Goal: Information Seeking & Learning: Learn about a topic

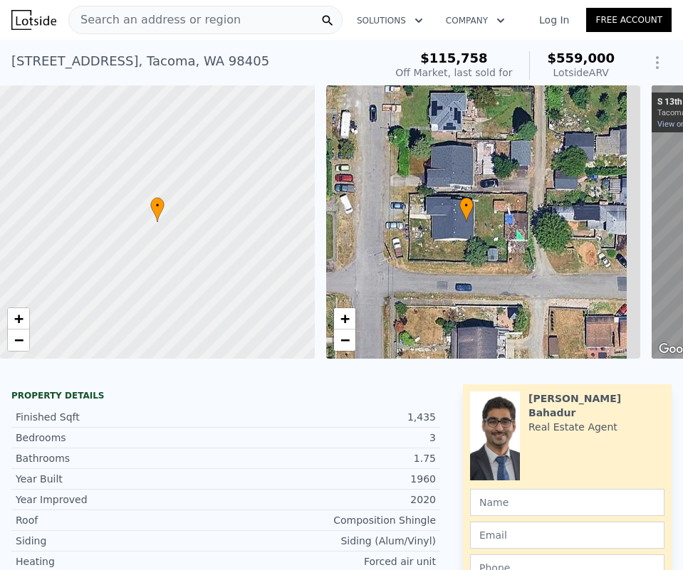
drag, startPoint x: 555, startPoint y: 246, endPoint x: 537, endPoint y: 246, distance: 17.8
click at [537, 246] on div "• + −" at bounding box center [483, 221] width 315 height 273
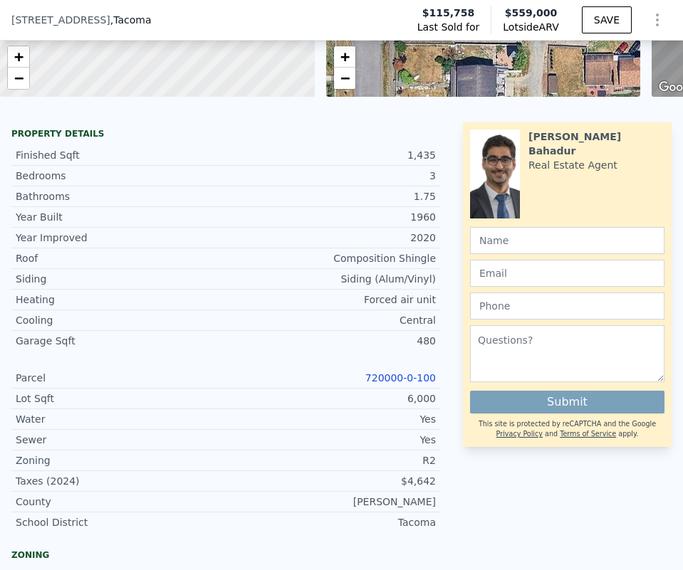
scroll to position [256, 0]
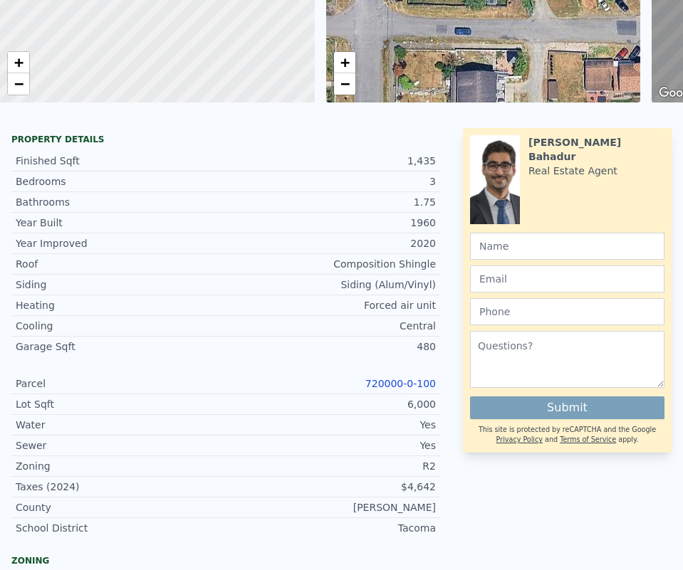
click at [394, 378] on link "720000-0-100" at bounding box center [400, 383] width 70 height 11
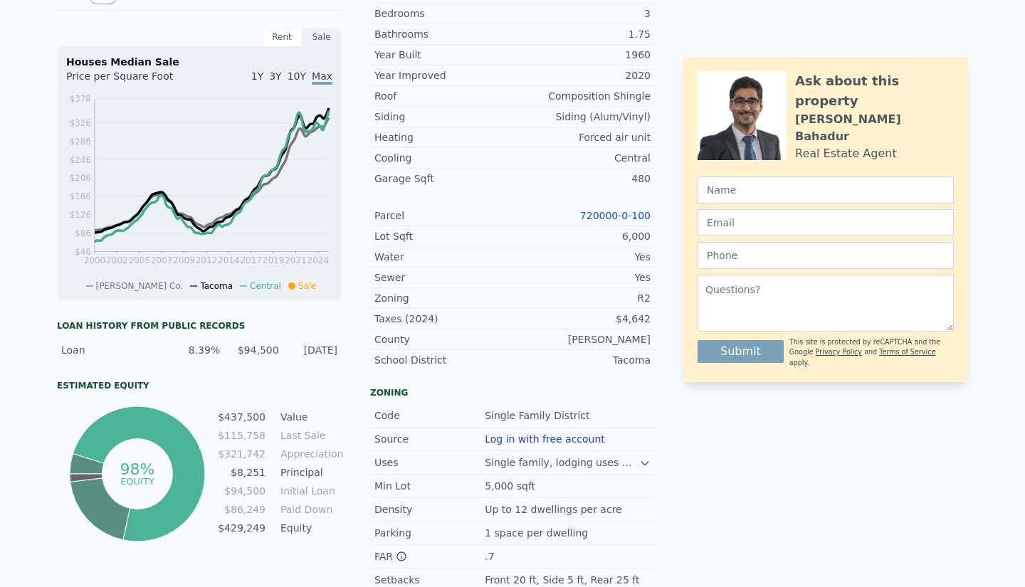
scroll to position [0, 0]
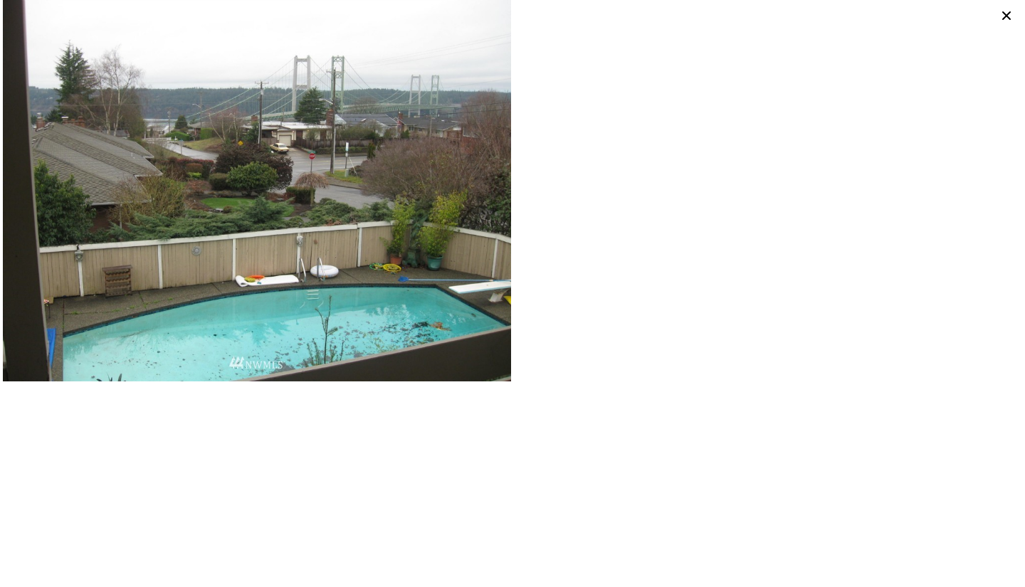
scroll to position [0, 651]
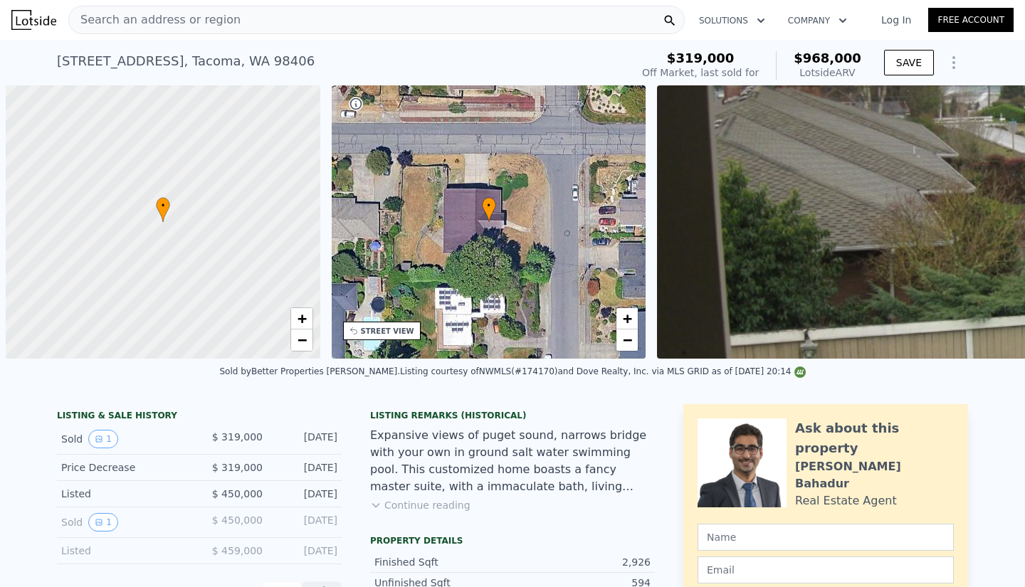
scroll to position [6, 0]
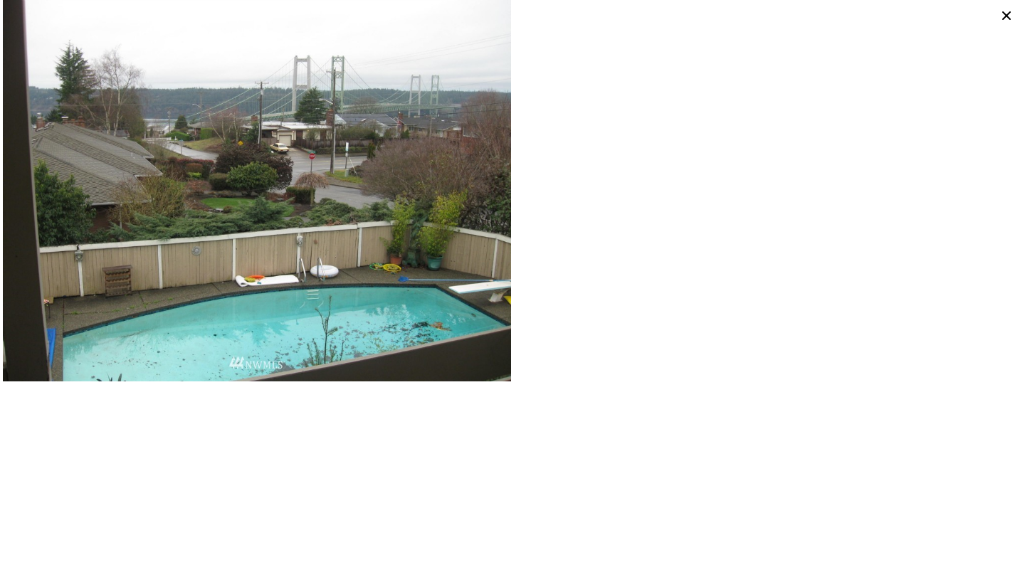
click at [1005, 14] on icon at bounding box center [1006, 15] width 9 height 9
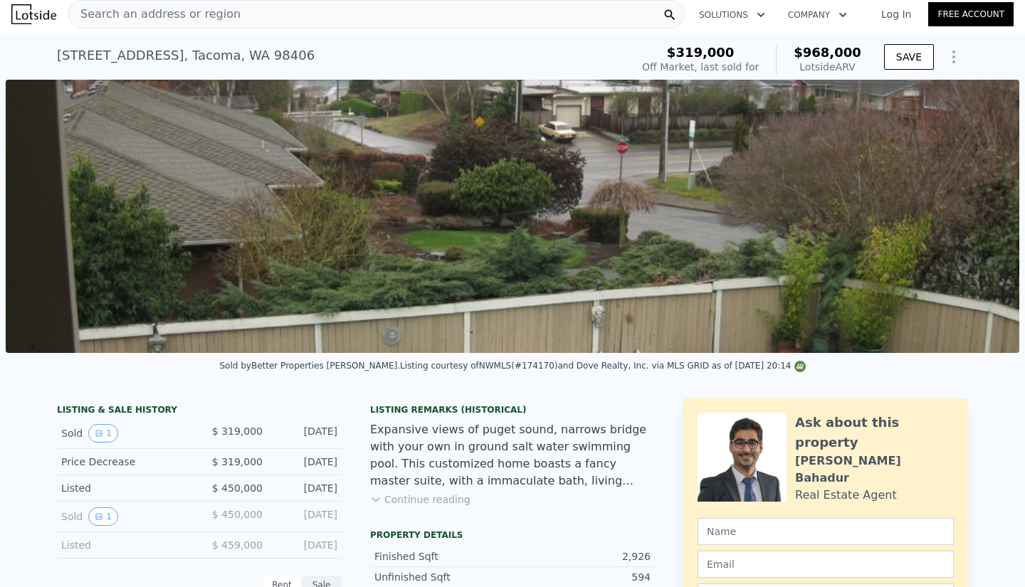
scroll to position [0, 6]
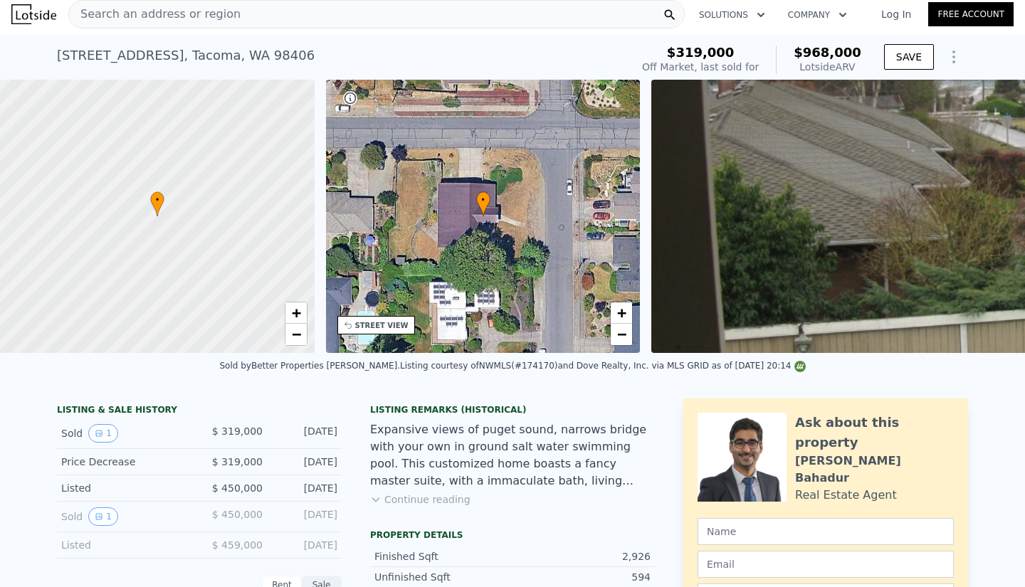
click at [501, 241] on div "• + −" at bounding box center [483, 216] width 315 height 273
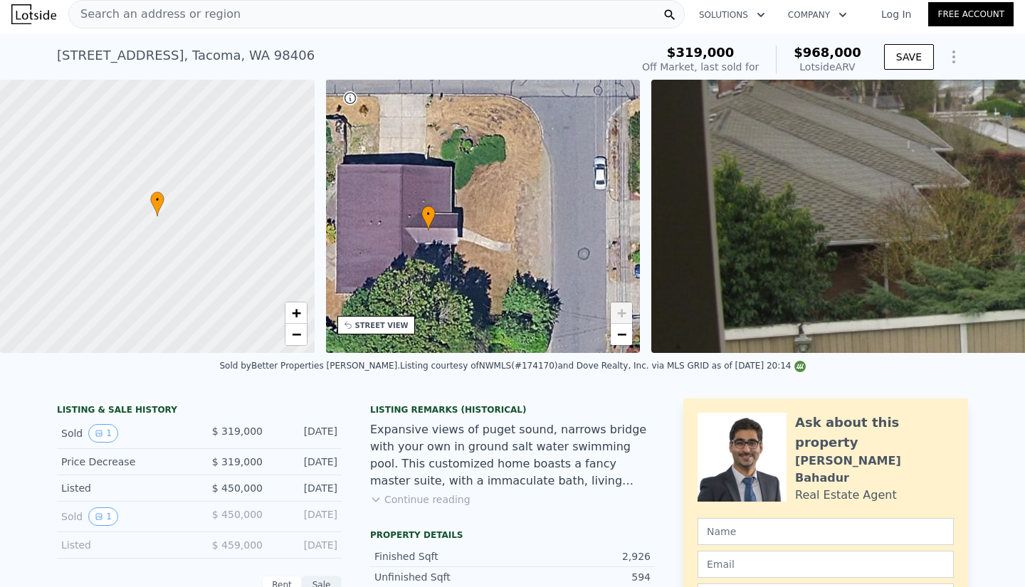
drag, startPoint x: 478, startPoint y: 271, endPoint x: 440, endPoint y: 310, distance: 54.9
click at [440, 310] on div "• + −" at bounding box center [483, 216] width 315 height 273
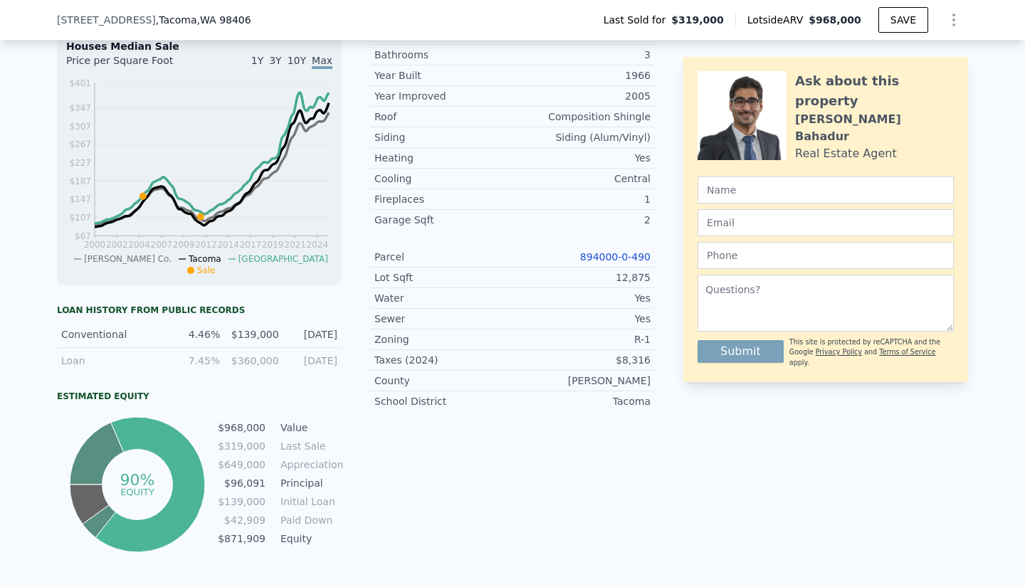
scroll to position [567, 0]
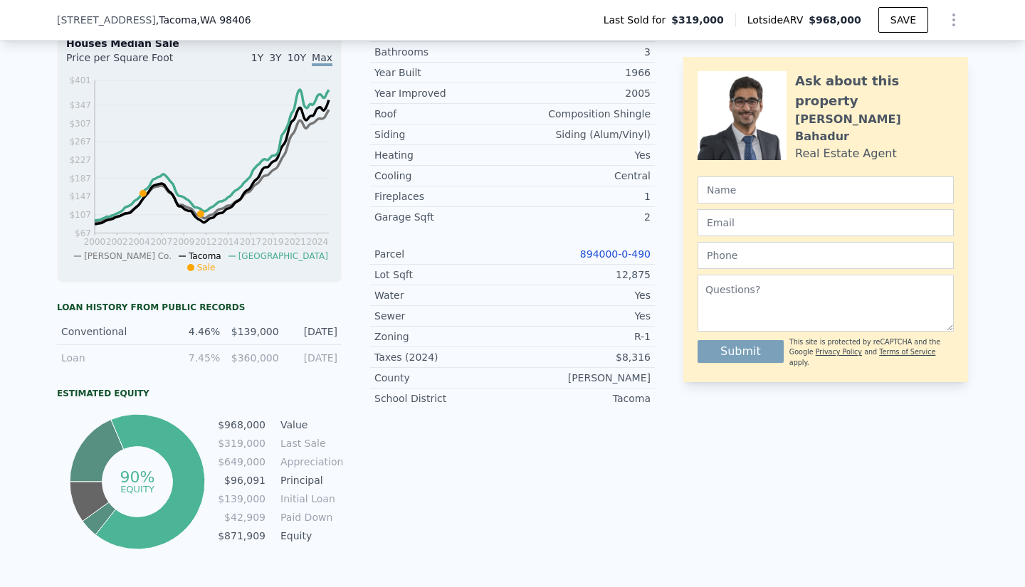
click at [602, 260] on link "894000-0-490" at bounding box center [615, 253] width 70 height 11
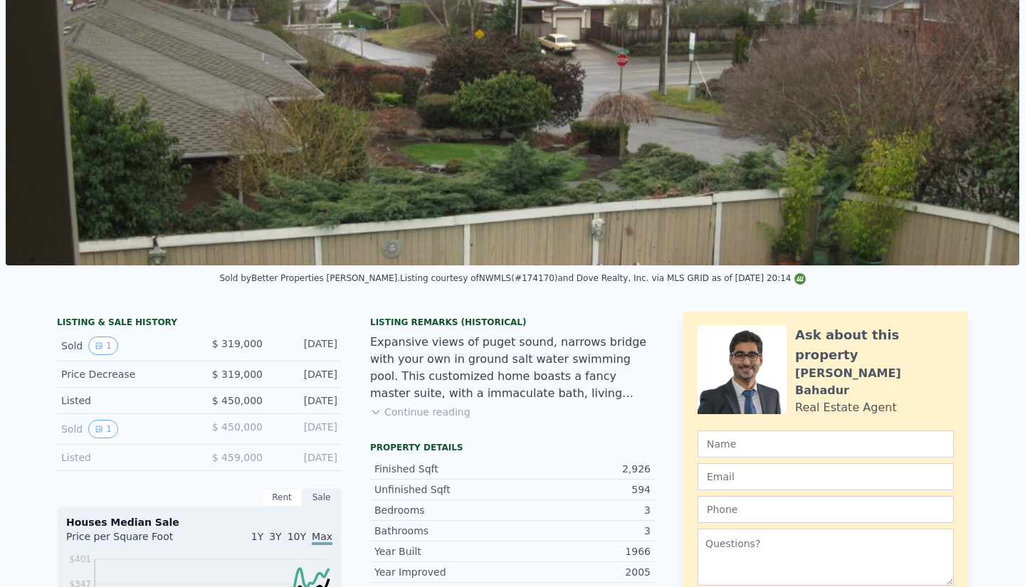
click at [408, 405] on button "Continue reading" at bounding box center [420, 412] width 100 height 14
click at [414, 334] on div "Expansive views of puget sound, narrows bridge with your own in ground salt wat…" at bounding box center [512, 368] width 285 height 68
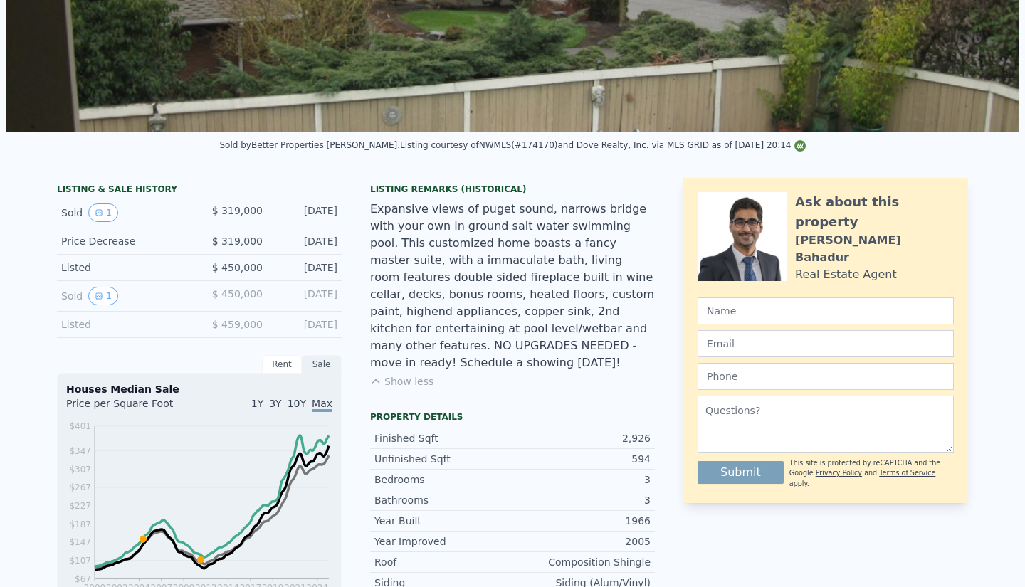
scroll to position [0, 0]
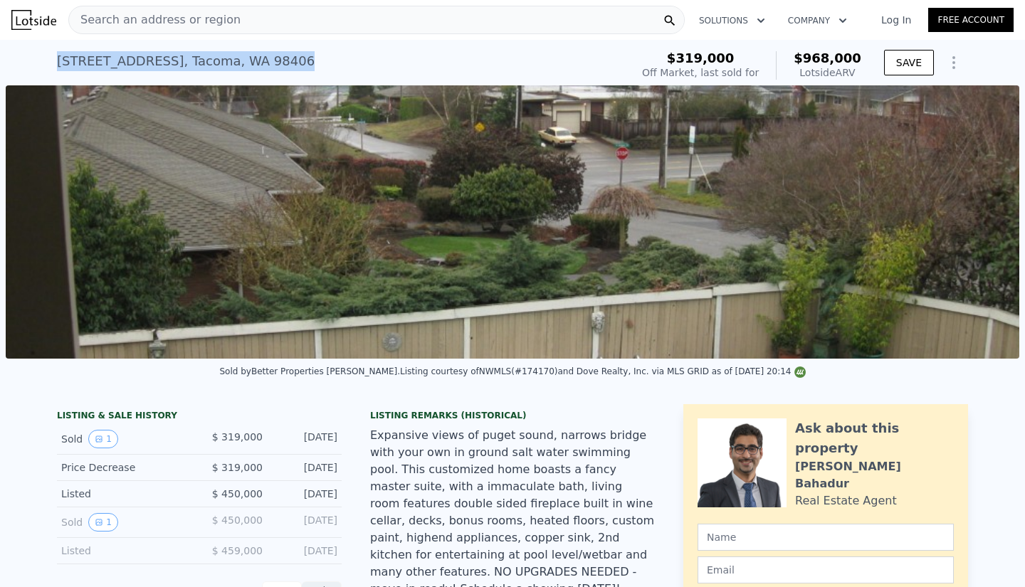
drag, startPoint x: 45, startPoint y: 58, endPoint x: 284, endPoint y: 66, distance: 239.4
click at [284, 66] on div "7402 N 13th St , Tacoma , WA 98406 Sold Aug 2011 for $319k (~ARV $968k ) $319,0…" at bounding box center [512, 63] width 1025 height 46
